Goal: Task Accomplishment & Management: Manage account settings

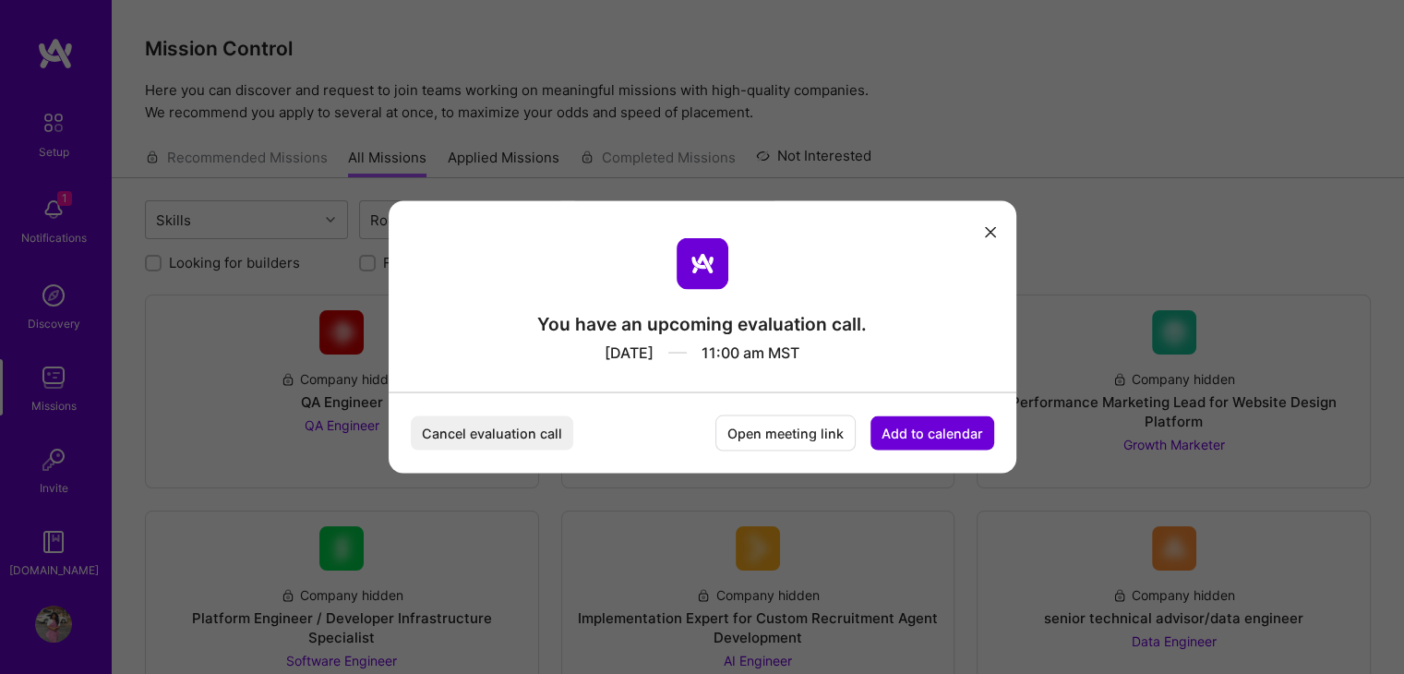
click at [516, 428] on button "Cancel evaluation call" at bounding box center [492, 433] width 162 height 34
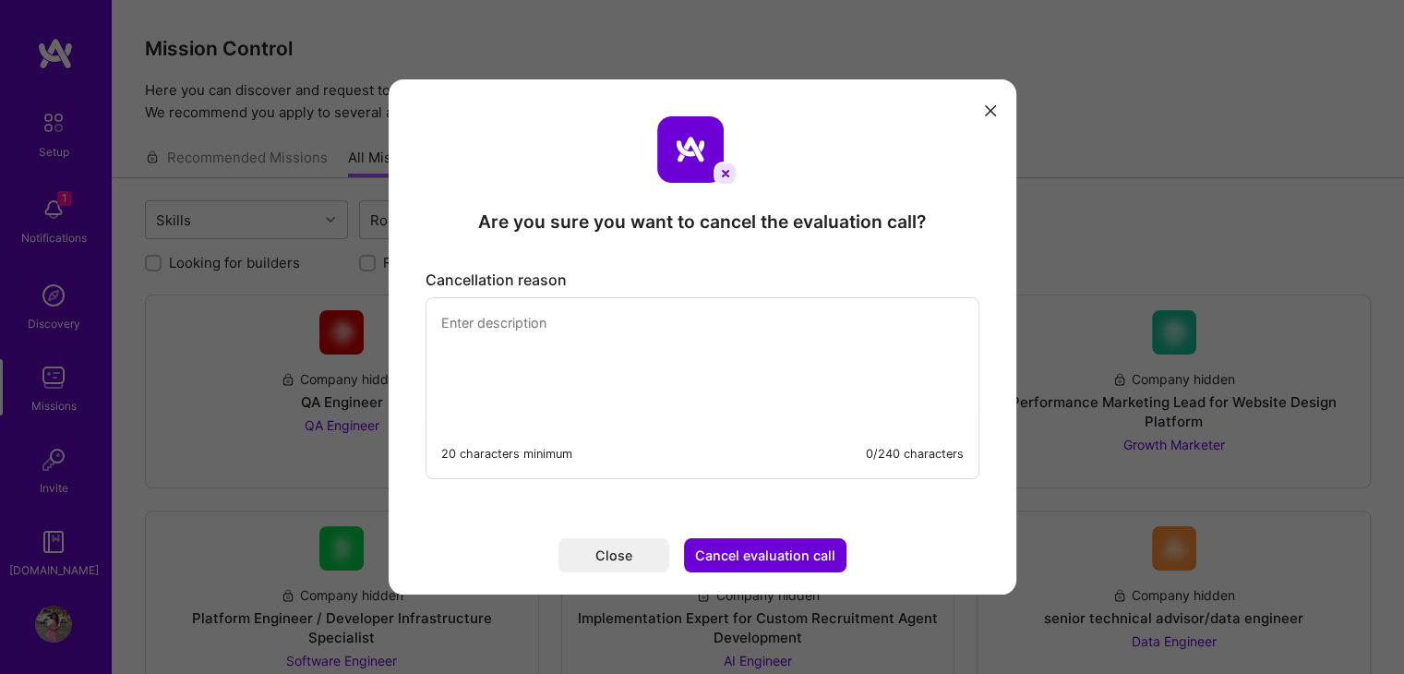
click at [744, 546] on button "Cancel evaluation call" at bounding box center [765, 555] width 162 height 34
click at [657, 359] on textarea "modal" at bounding box center [702, 361] width 552 height 126
click at [805, 562] on button "Cancel evaluation call" at bounding box center [765, 555] width 162 height 34
click at [773, 551] on button "Cancel evaluation call" at bounding box center [765, 555] width 162 height 34
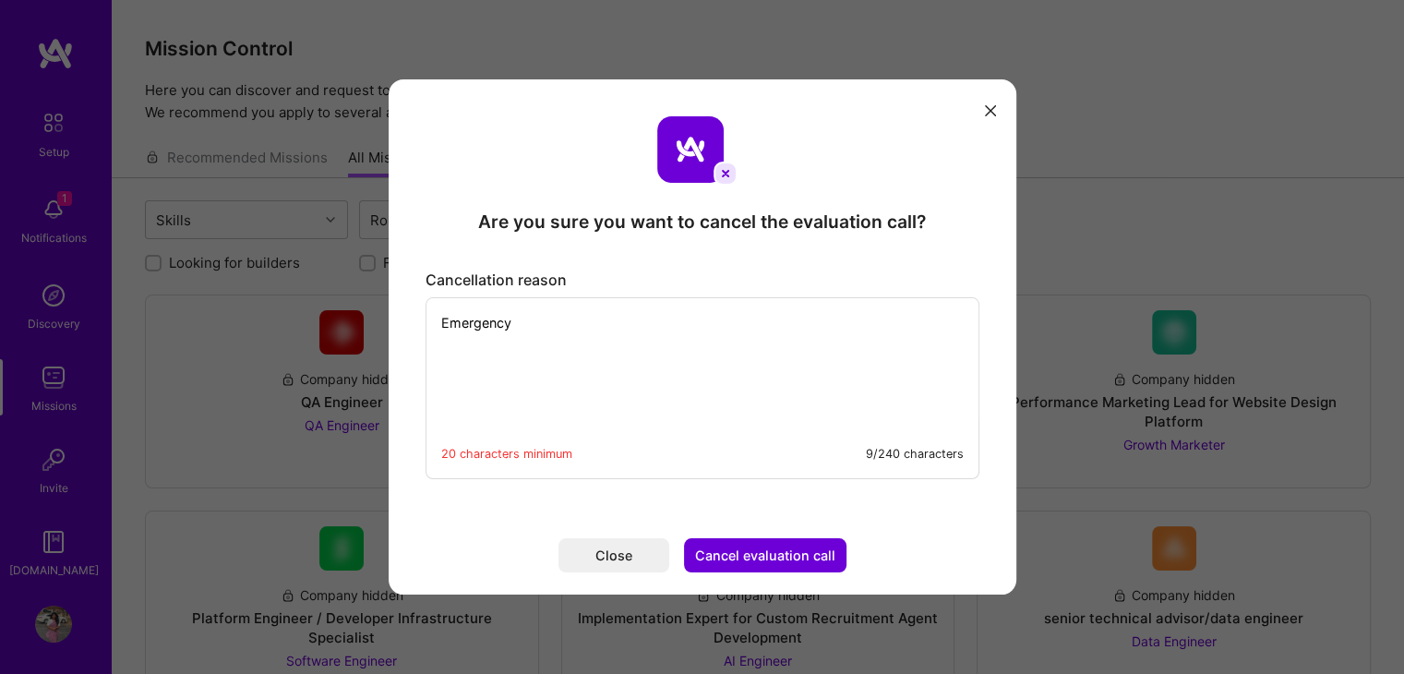
click at [753, 547] on button "Cancel evaluation call" at bounding box center [765, 555] width 162 height 34
click at [544, 339] on textarea "Emergency" at bounding box center [702, 361] width 552 height 126
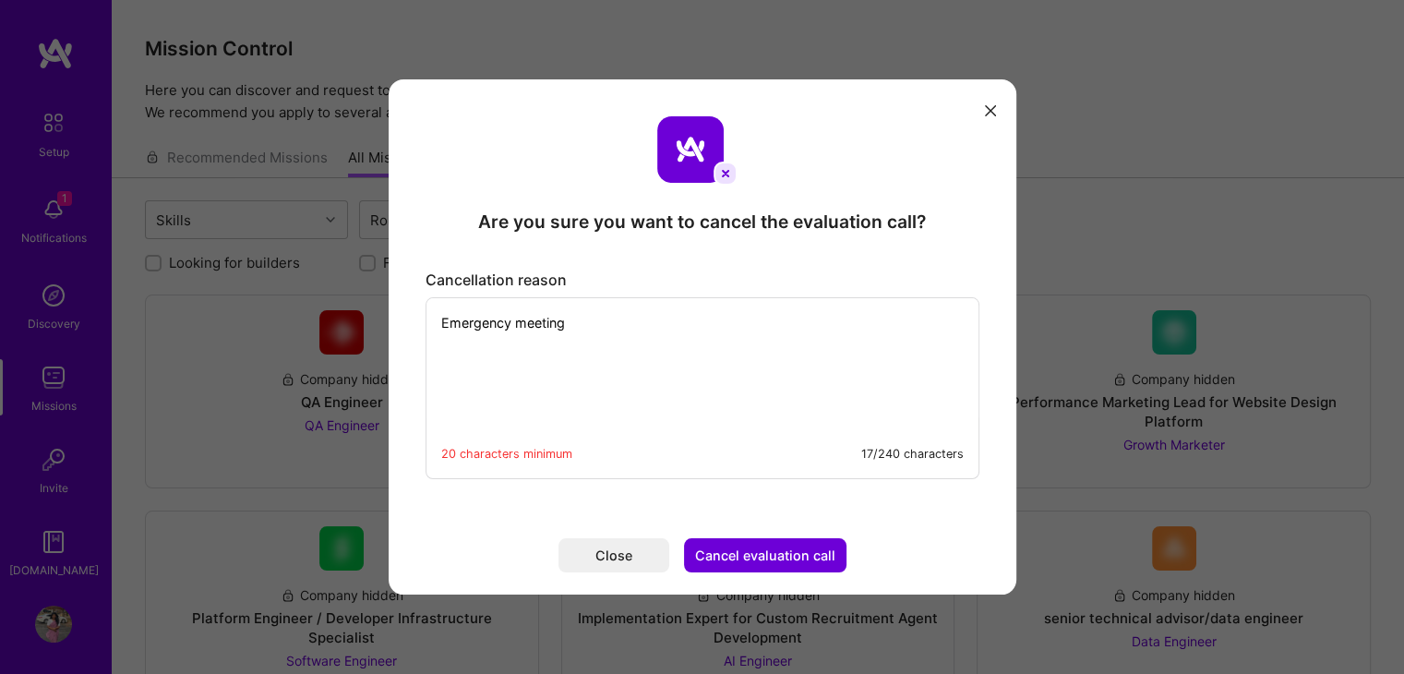
click at [513, 322] on textarea "Emergency meeting" at bounding box center [702, 361] width 552 height 126
type textarea "Emergency got pulled into meeting"
click at [724, 550] on button "Cancel evaluation call" at bounding box center [765, 555] width 162 height 34
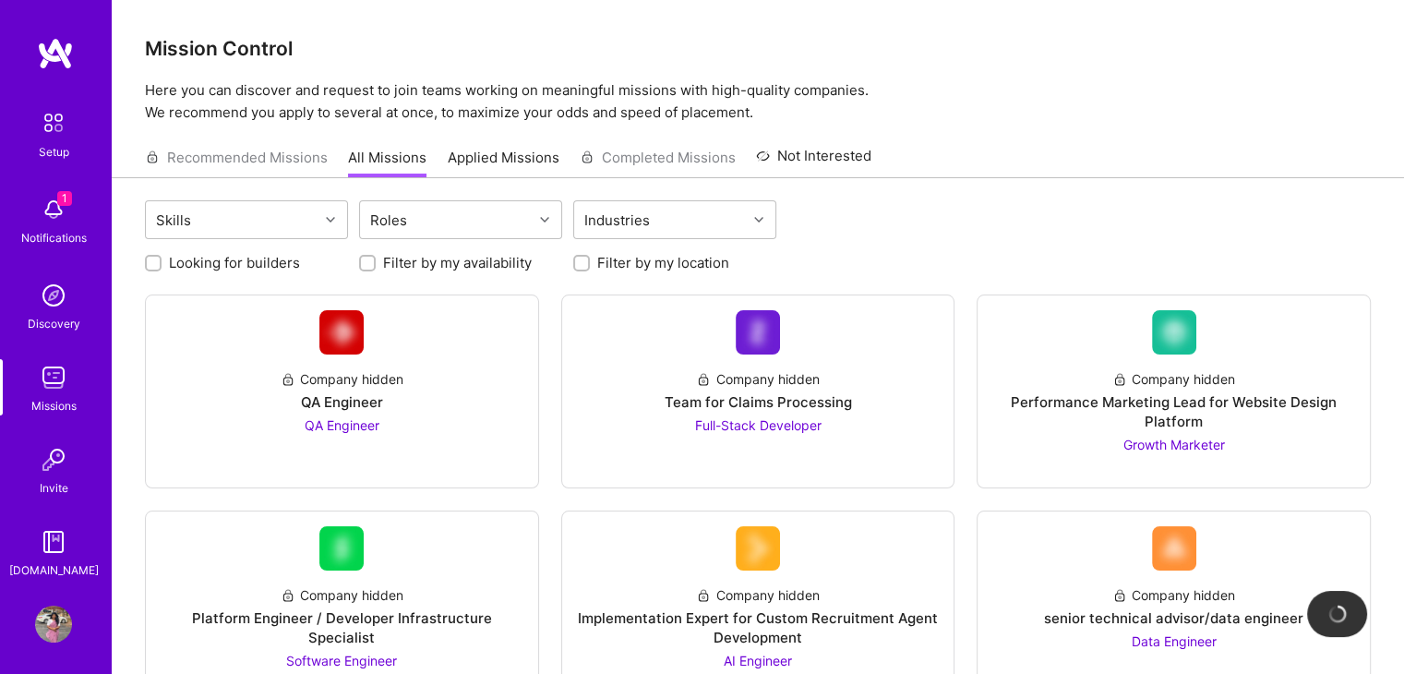
click at [47, 215] on img at bounding box center [53, 209] width 37 height 37
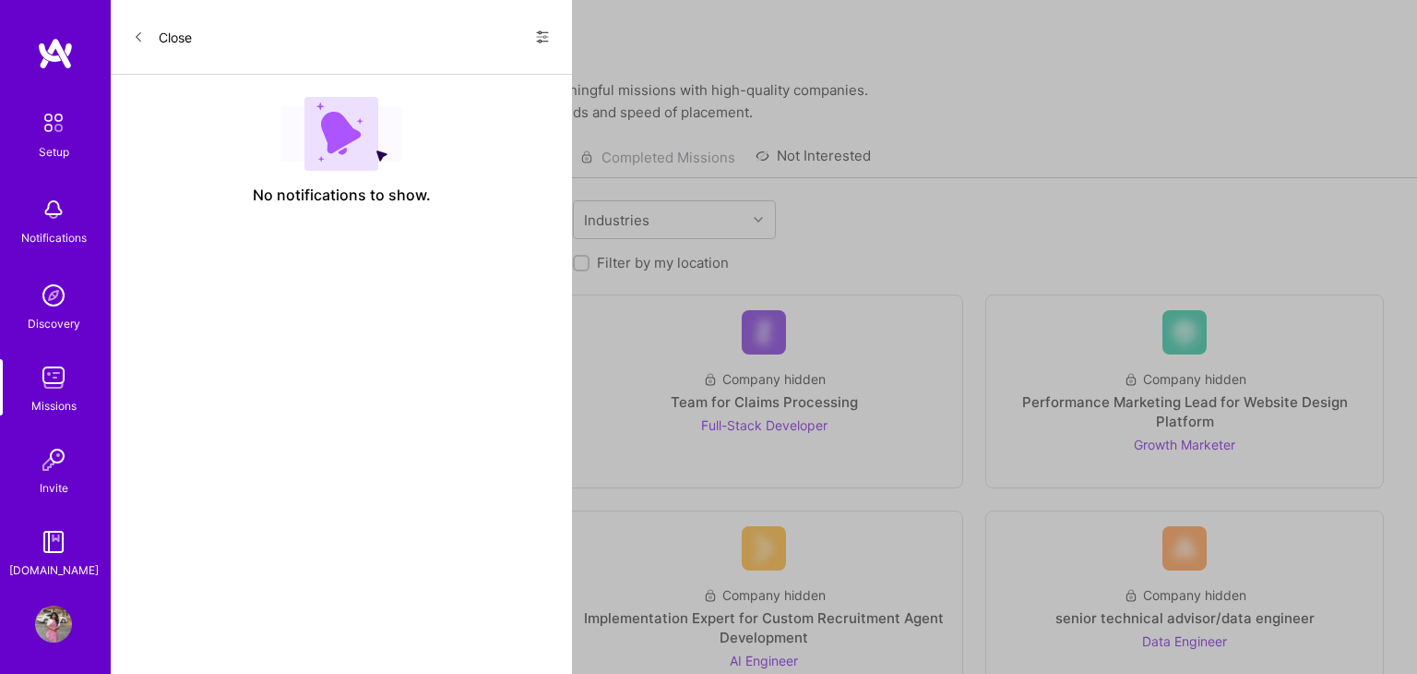
click at [218, 168] on div "No notifications to show." at bounding box center [341, 151] width 461 height 152
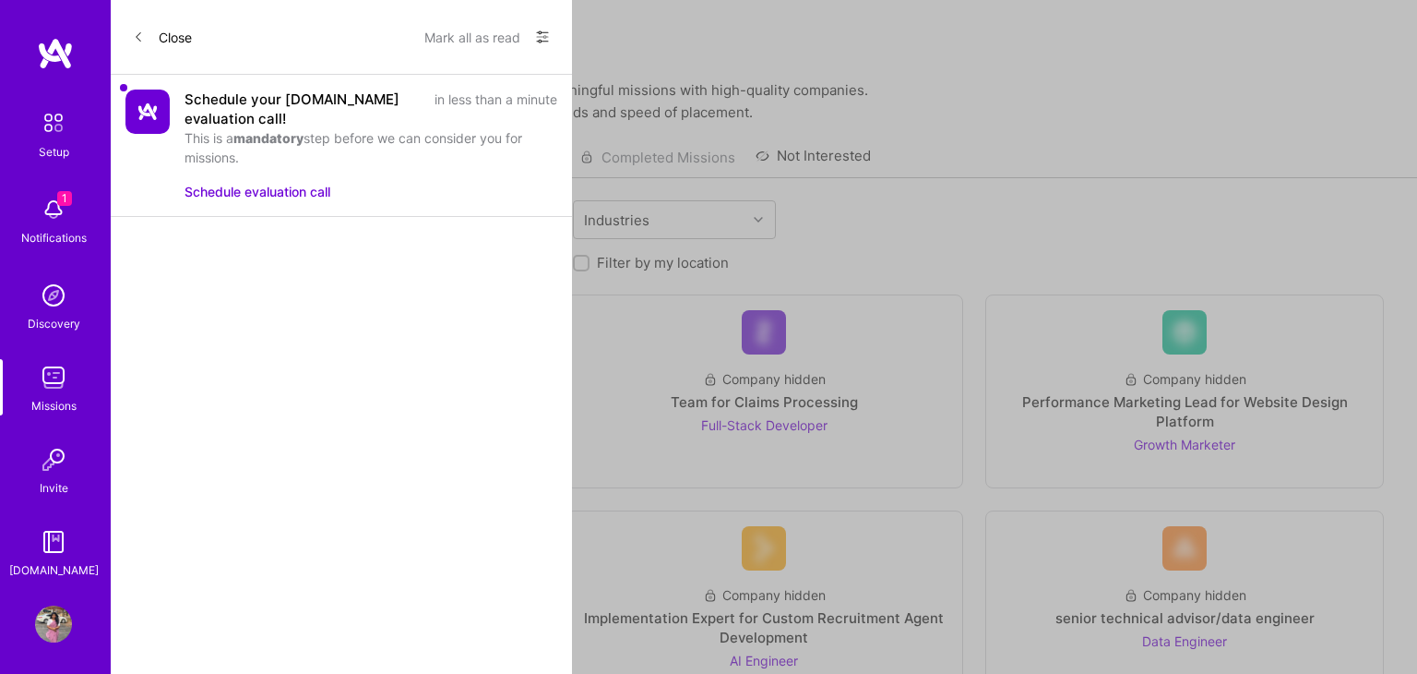
click at [228, 192] on button "Schedule evaluation call" at bounding box center [258, 191] width 146 height 19
